Goal: Task Accomplishment & Management: Use online tool/utility

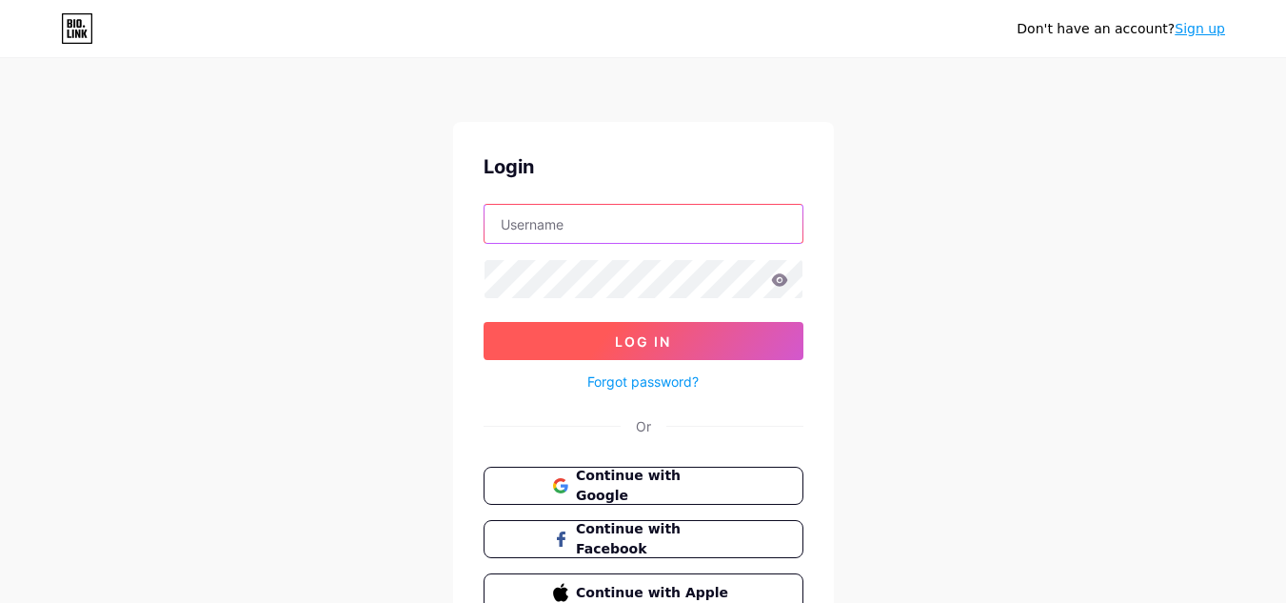
type input "[EMAIL_ADDRESS][DOMAIN_NAME]"
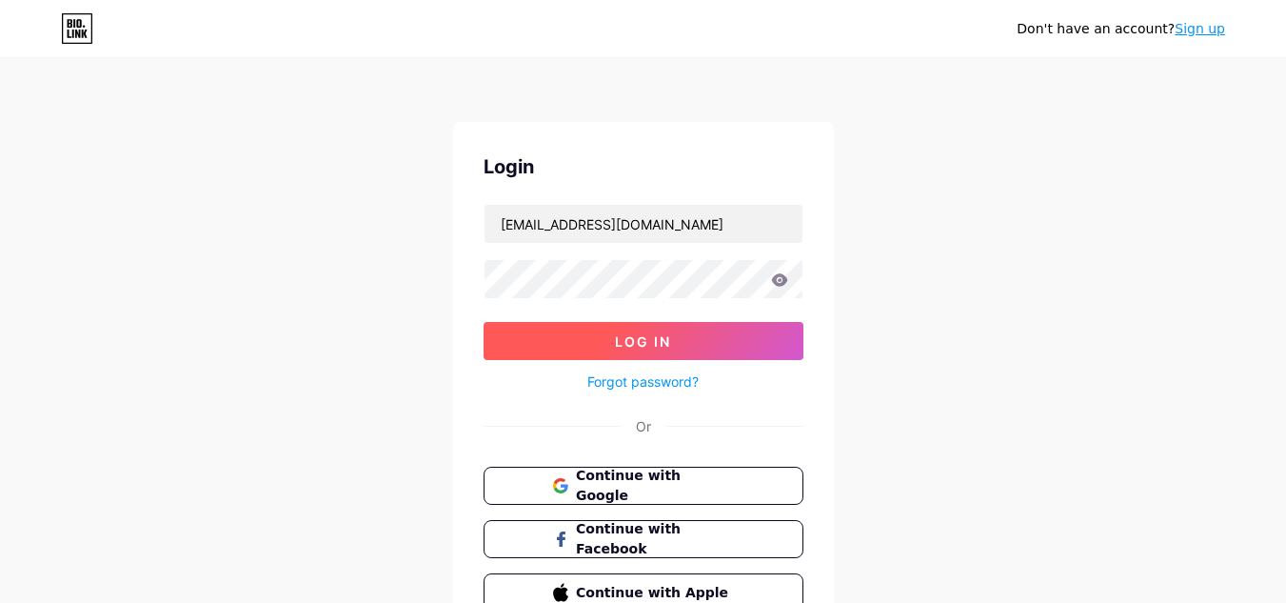
click at [565, 344] on button "Log In" at bounding box center [644, 341] width 320 height 38
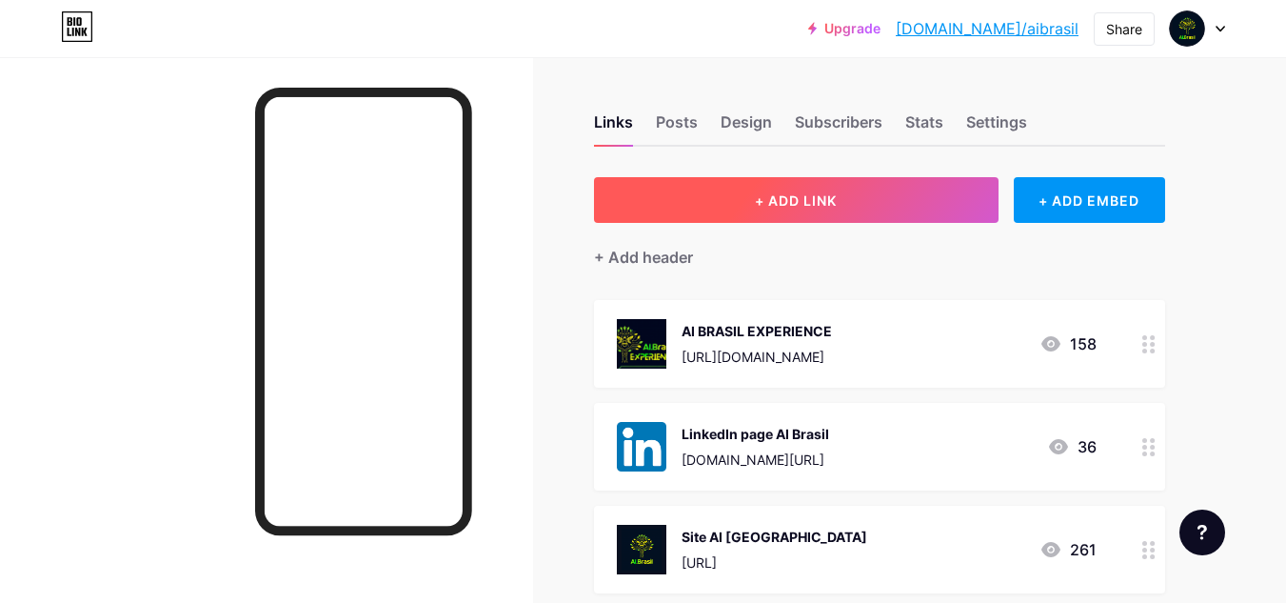
click at [906, 215] on button "+ ADD LINK" at bounding box center [796, 200] width 405 height 46
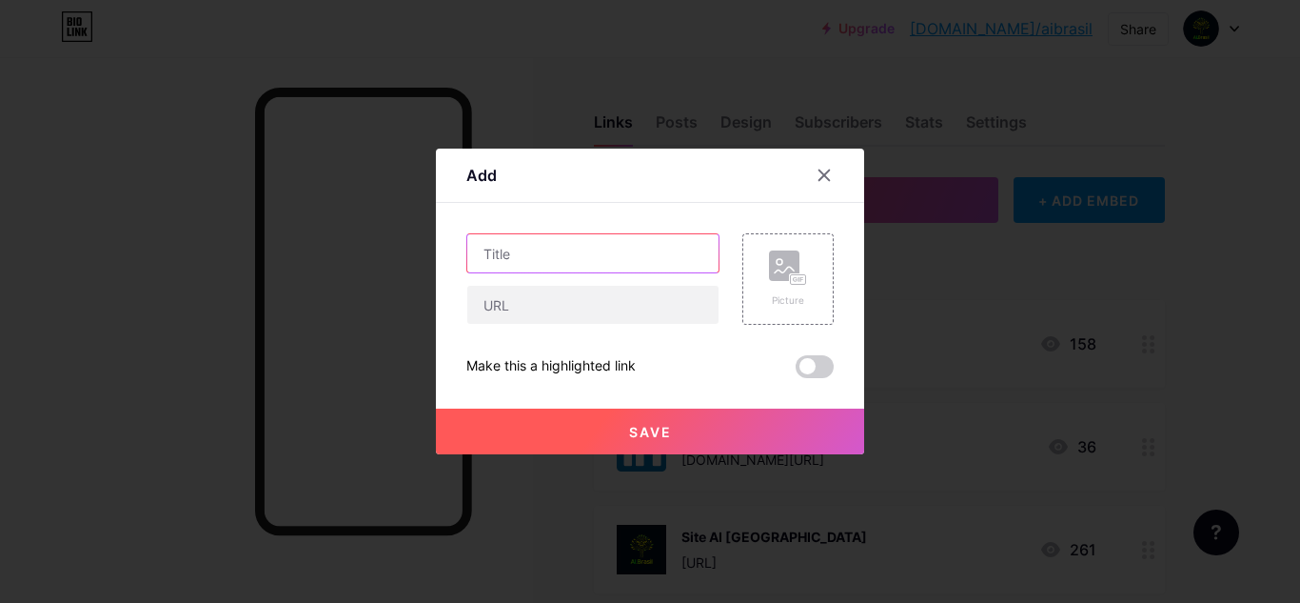
click at [615, 249] on input "text" at bounding box center [592, 253] width 251 height 38
type input "Inscrição Startup"
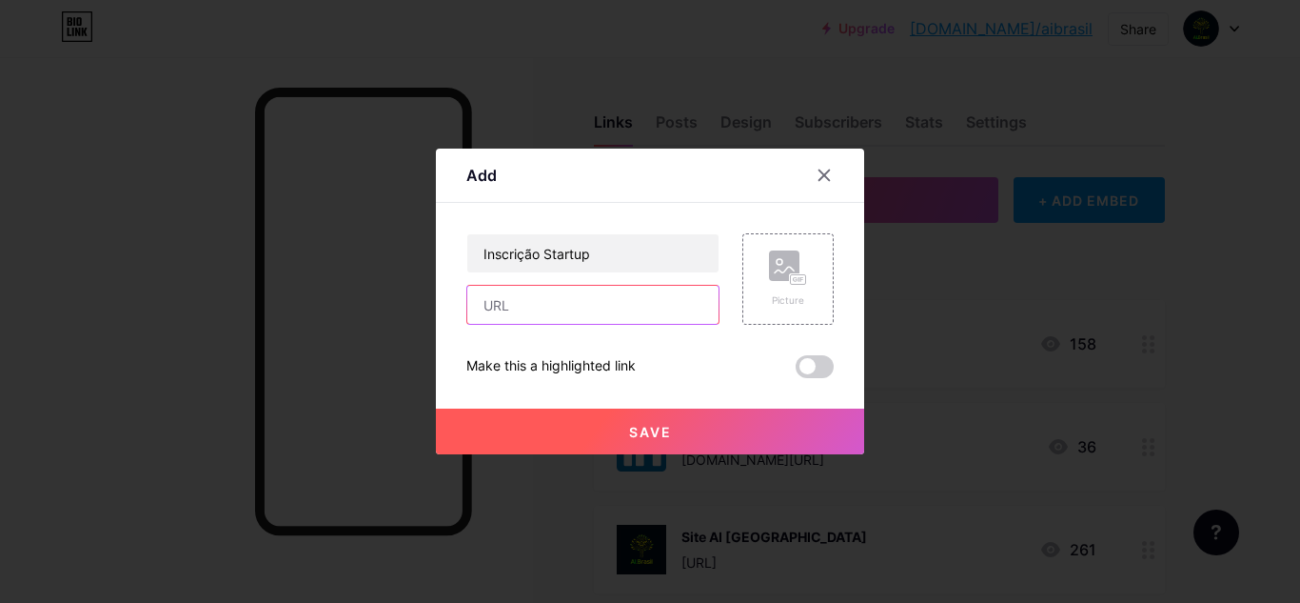
click at [609, 292] on input "text" at bounding box center [592, 305] width 251 height 38
paste input "[URL][DOMAIN_NAME]"
type input "[URL][DOMAIN_NAME]"
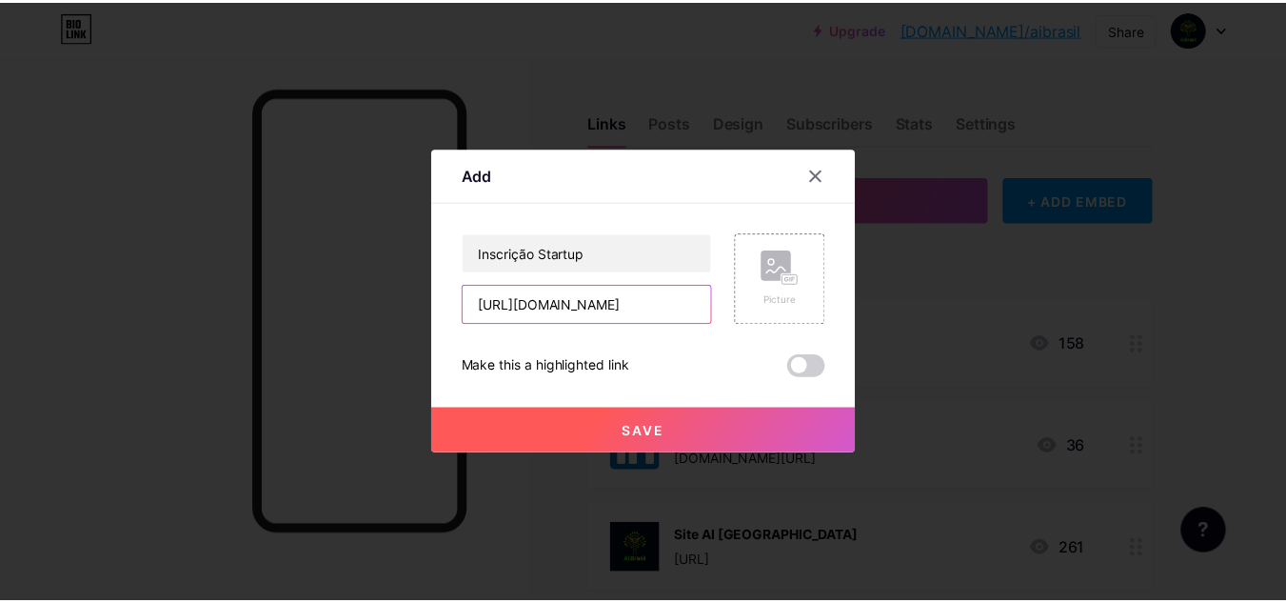
scroll to position [0, 29]
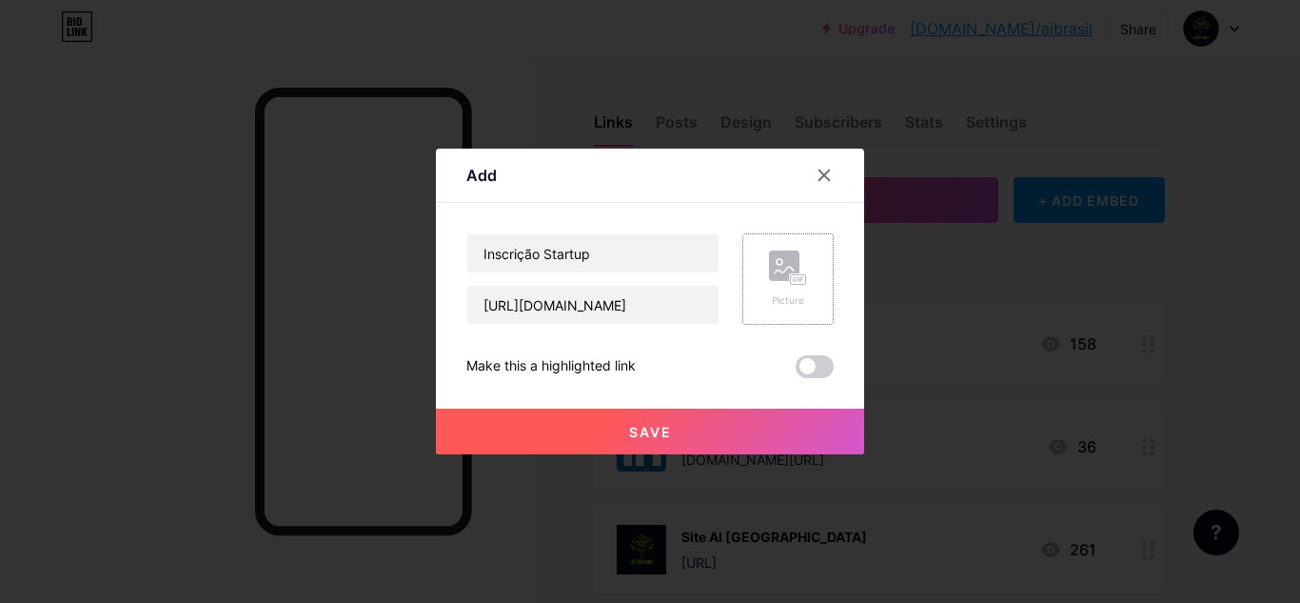
click at [772, 290] on div "Picture" at bounding box center [788, 278] width 38 height 57
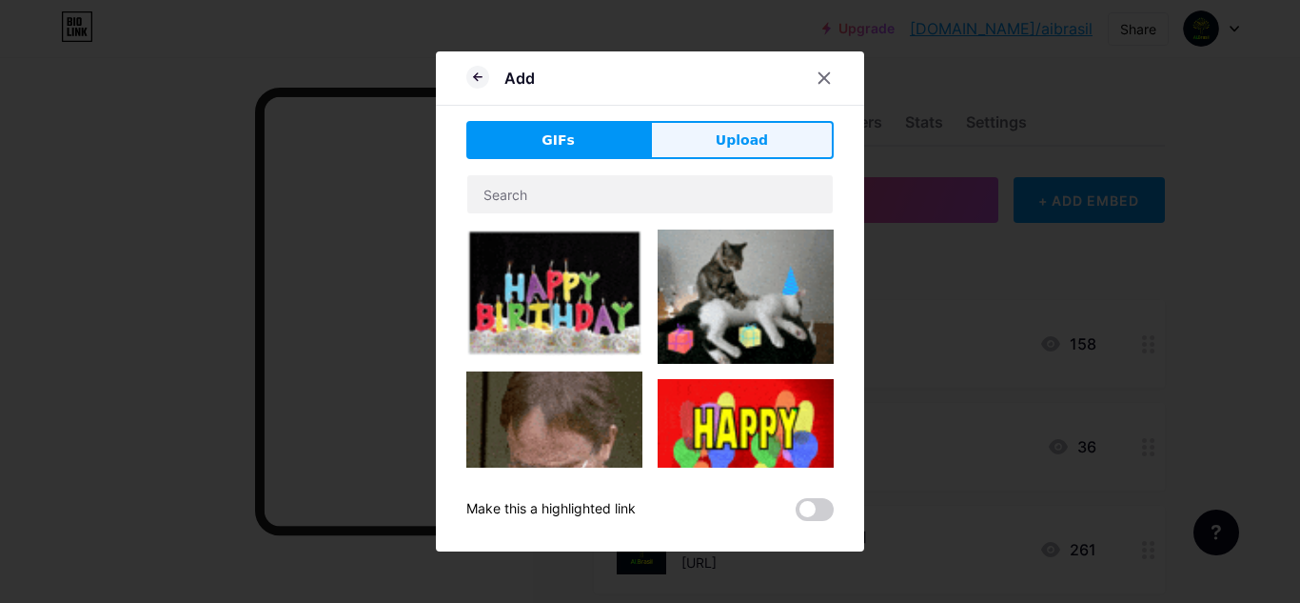
click at [730, 154] on button "Upload" at bounding box center [742, 140] width 184 height 38
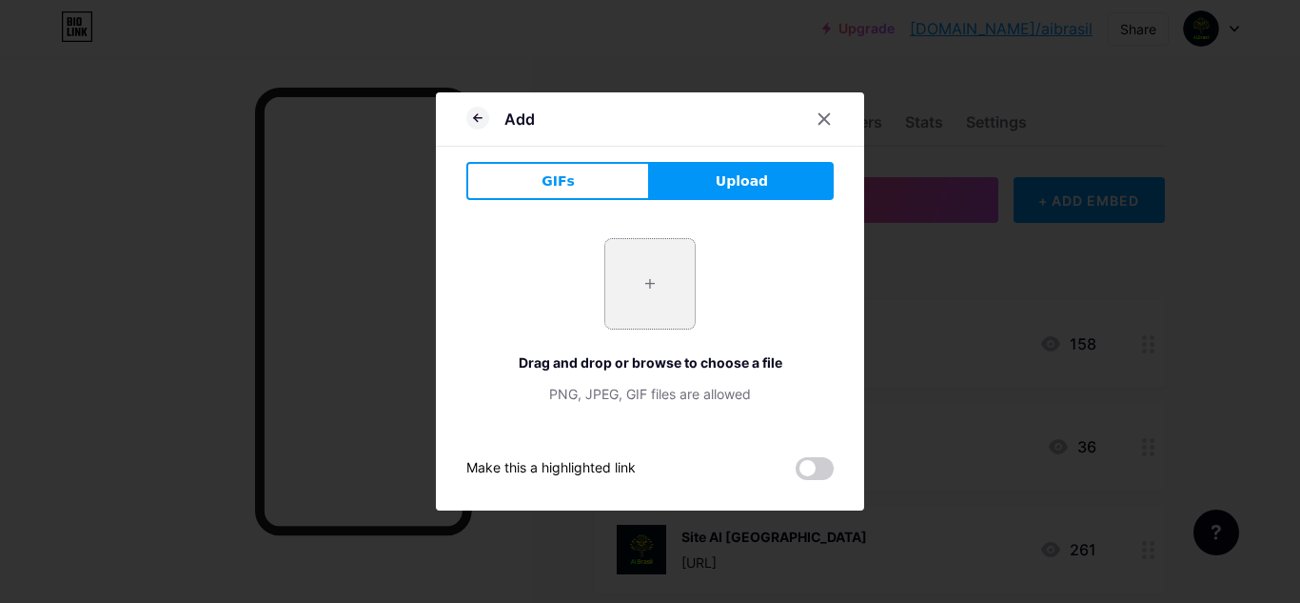
click at [661, 294] on input "file" at bounding box center [649, 283] width 89 height 89
type input "C:\fakepath\aibrasil.png"
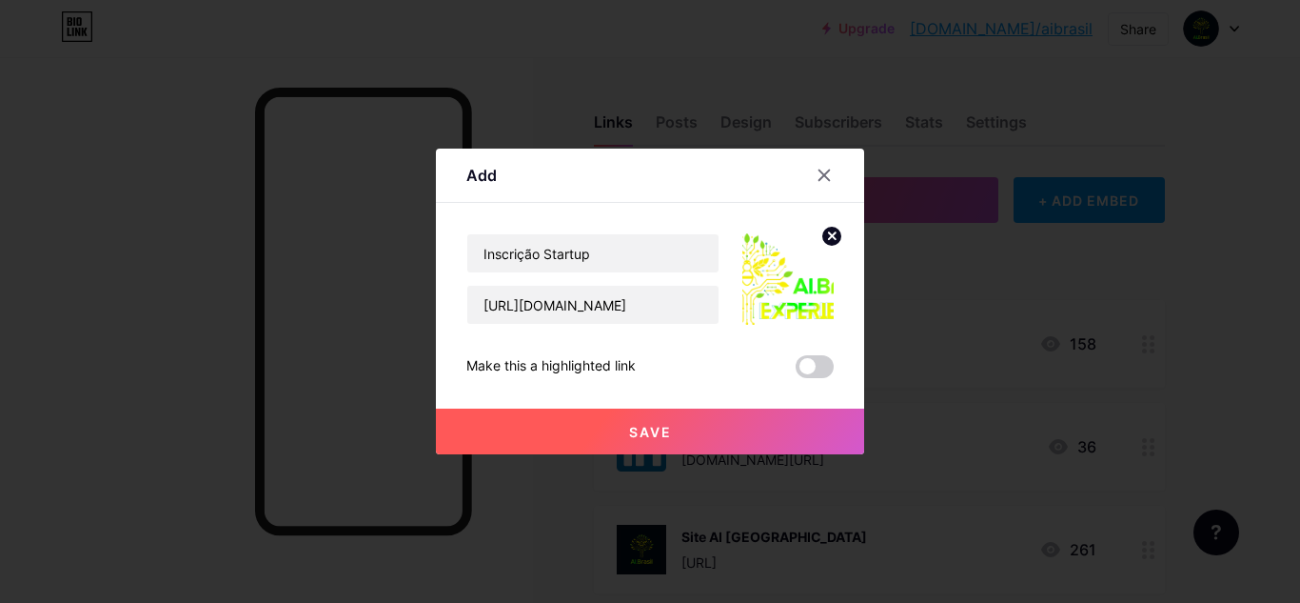
click at [813, 377] on span at bounding box center [815, 366] width 38 height 23
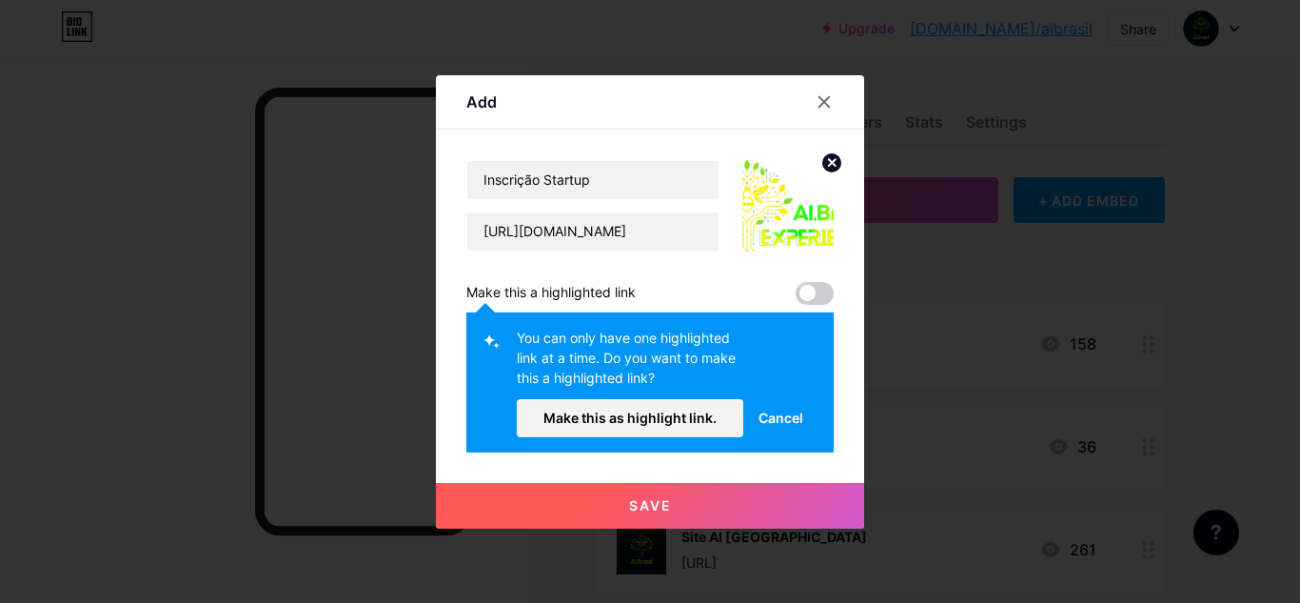
click at [813, 290] on span at bounding box center [815, 293] width 38 height 23
click at [779, 426] on span "Cancel" at bounding box center [781, 417] width 45 height 20
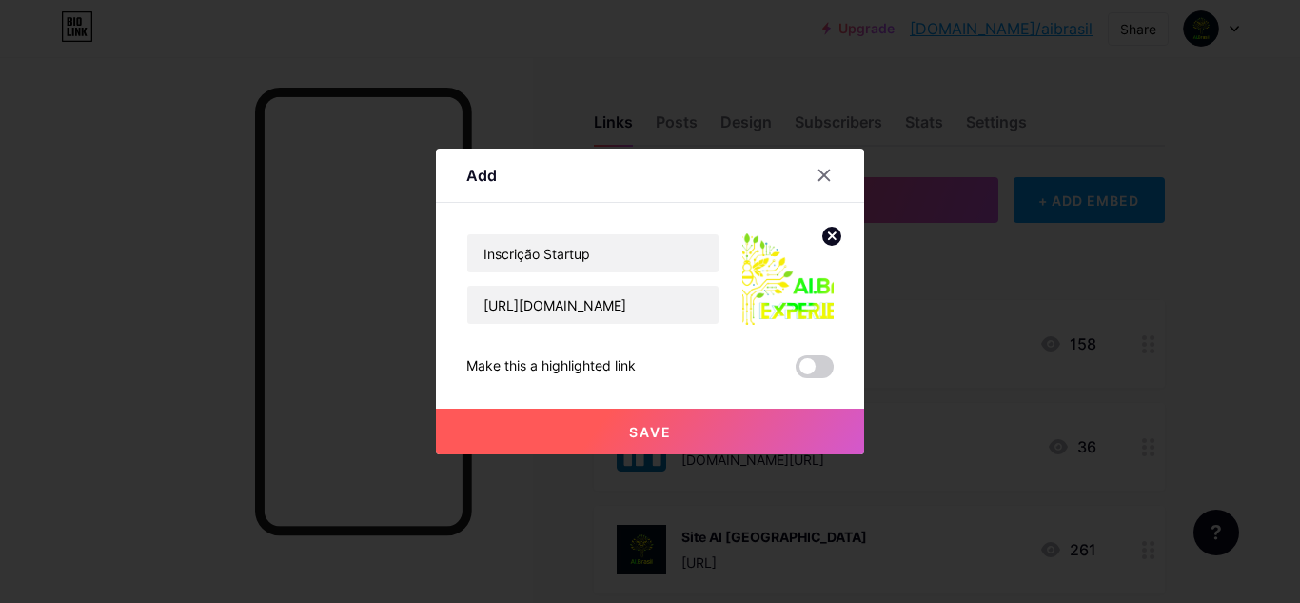
click at [829, 242] on circle at bounding box center [831, 236] width 21 height 21
click at [775, 277] on rect at bounding box center [784, 265] width 30 height 30
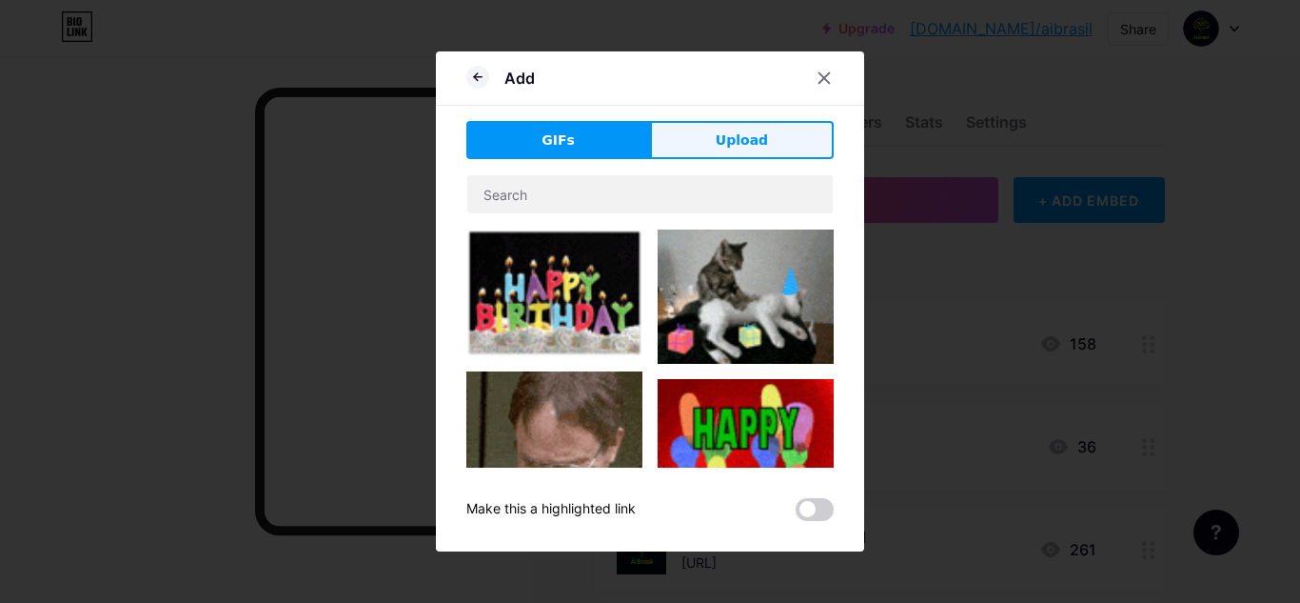
click at [710, 143] on button "Upload" at bounding box center [742, 140] width 184 height 38
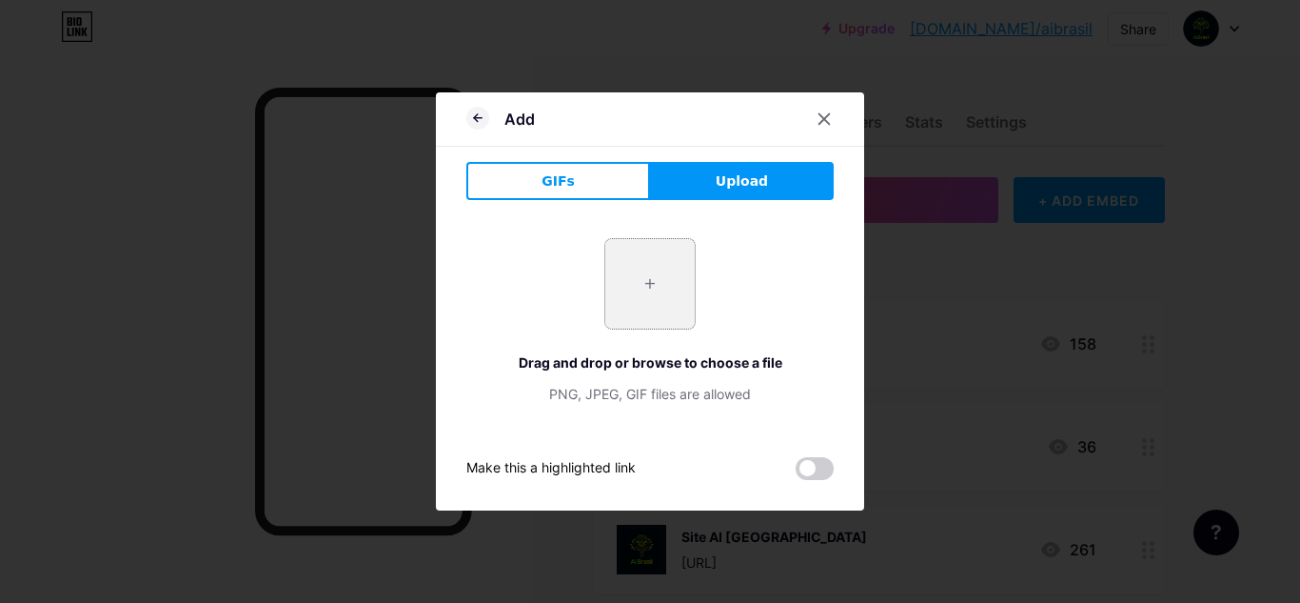
click at [663, 289] on input "file" at bounding box center [649, 283] width 89 height 89
type input "C:\fakepath\WhatsApp Image [DATE] 10.55.16.jpeg"
click at [795, 254] on div "+ Drag and drop or browse to choose a file PNG, JPEG, GIF files are allowed" at bounding box center [649, 321] width 367 height 166
click at [795, 255] on div "+ Drag and drop or browse to choose a file PNG, JPEG, GIF files are allowed" at bounding box center [649, 321] width 367 height 166
click at [675, 287] on input "file" at bounding box center [649, 283] width 89 height 89
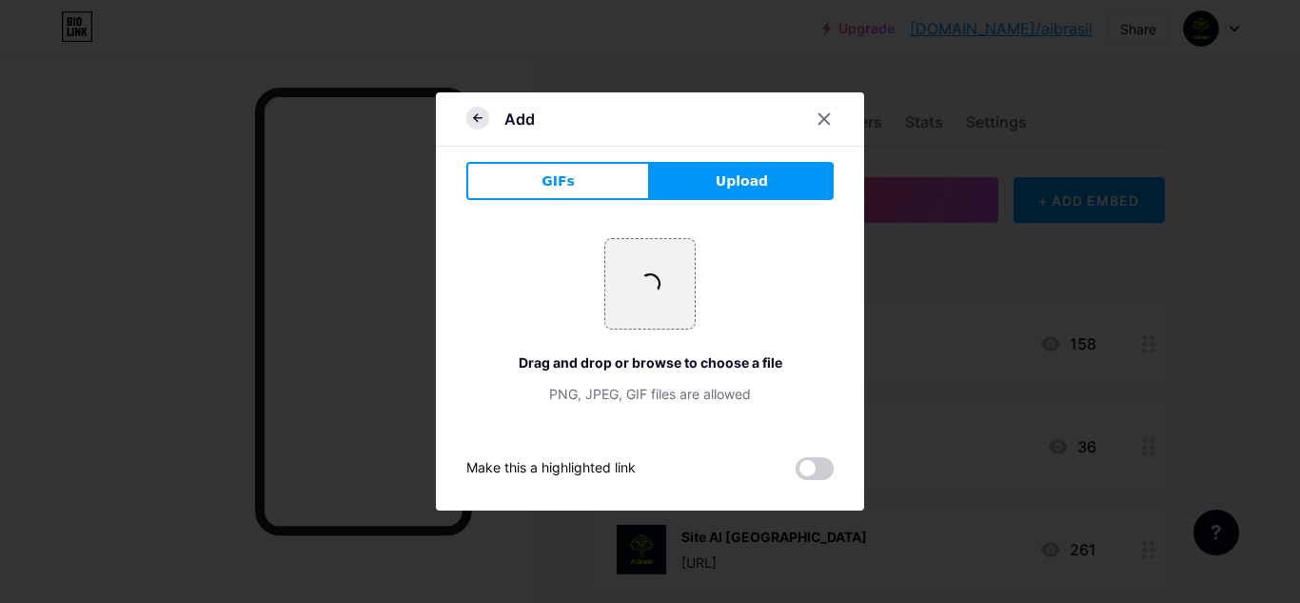
click at [484, 126] on icon at bounding box center [477, 118] width 23 height 23
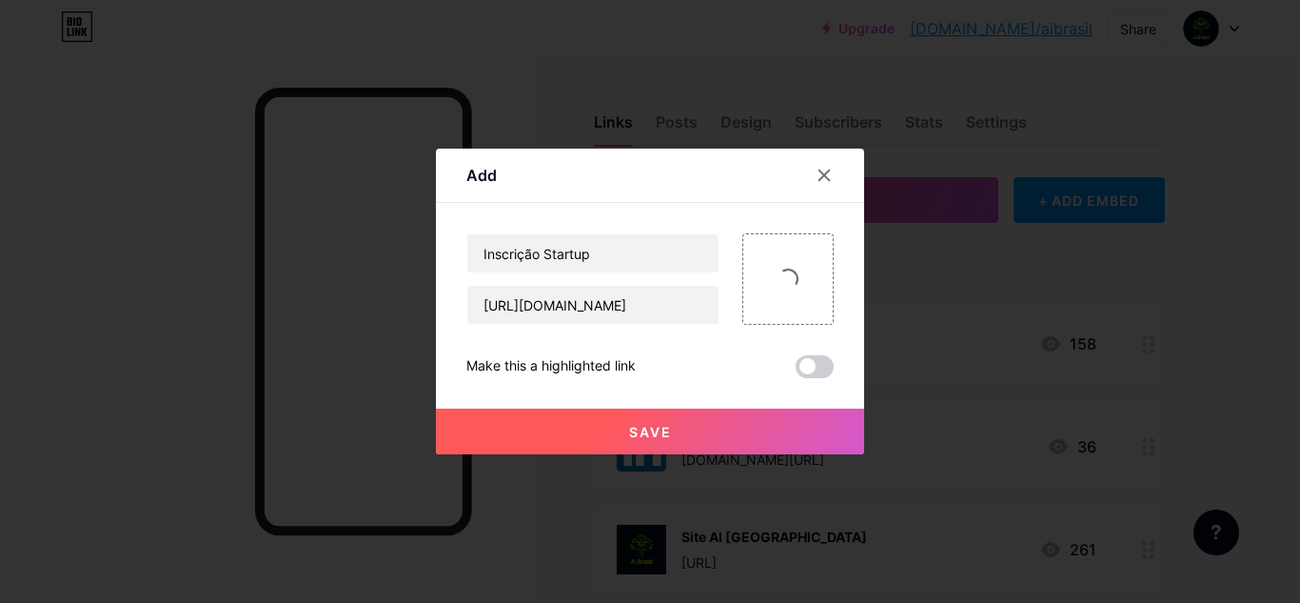
click at [661, 422] on button "Save" at bounding box center [650, 431] width 428 height 46
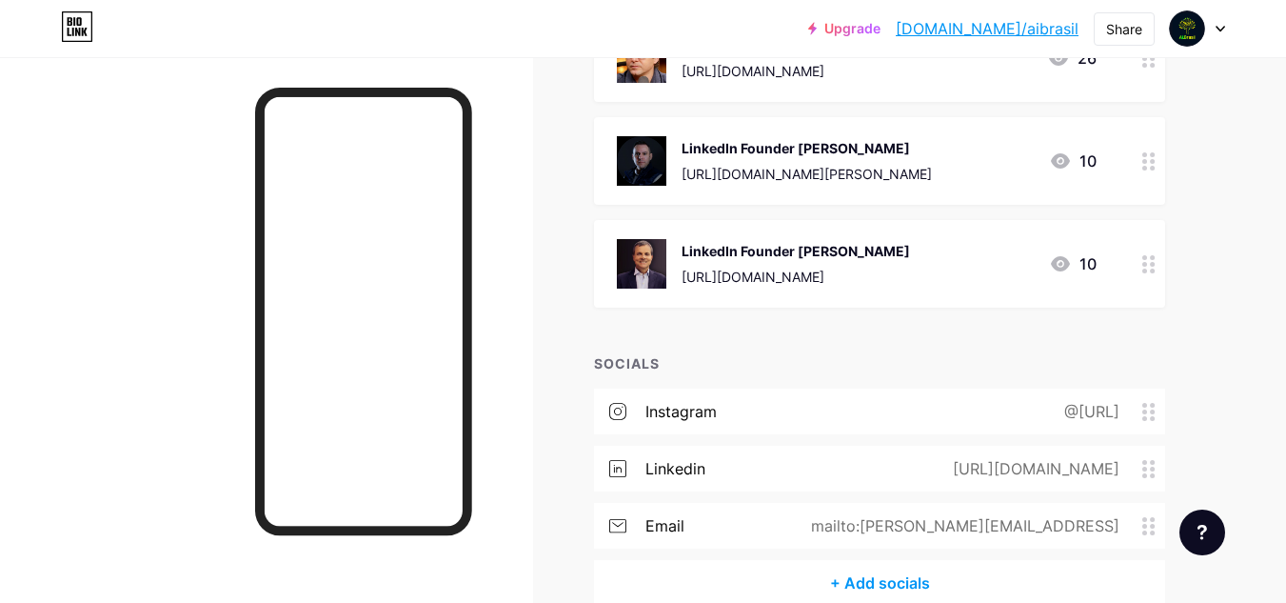
scroll to position [2022, 0]
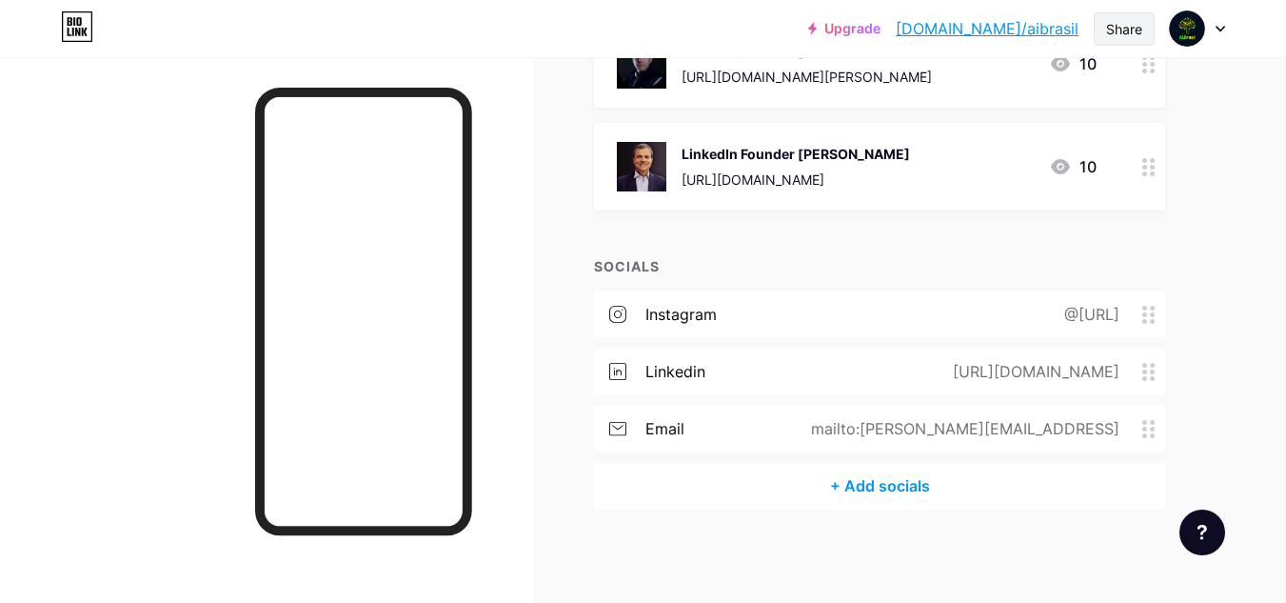
click at [1109, 33] on div "Share" at bounding box center [1124, 29] width 36 height 20
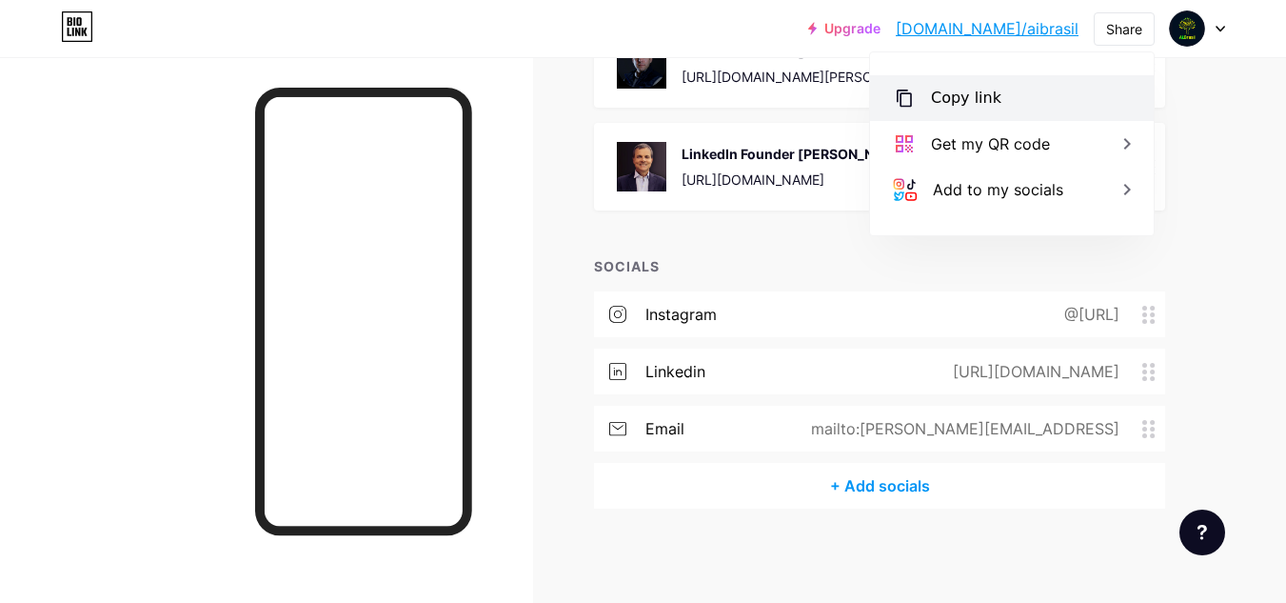
click at [1012, 100] on div "Copy link" at bounding box center [1012, 98] width 284 height 46
